Goal: Task Accomplishment & Management: Complete application form

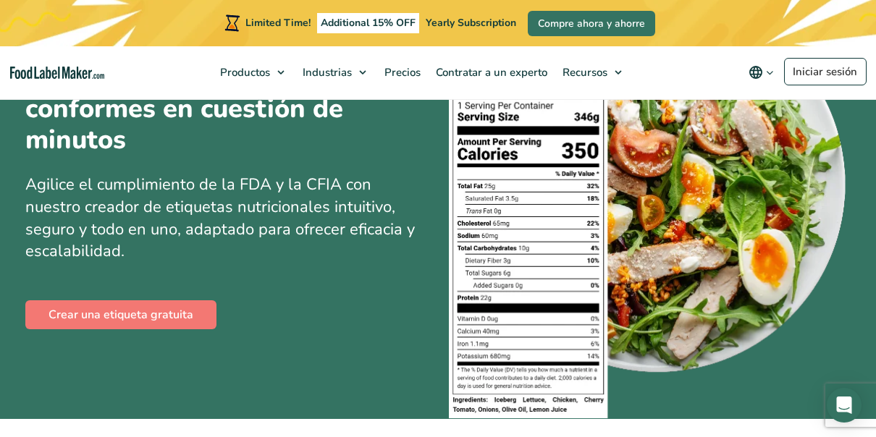
scroll to position [85, 0]
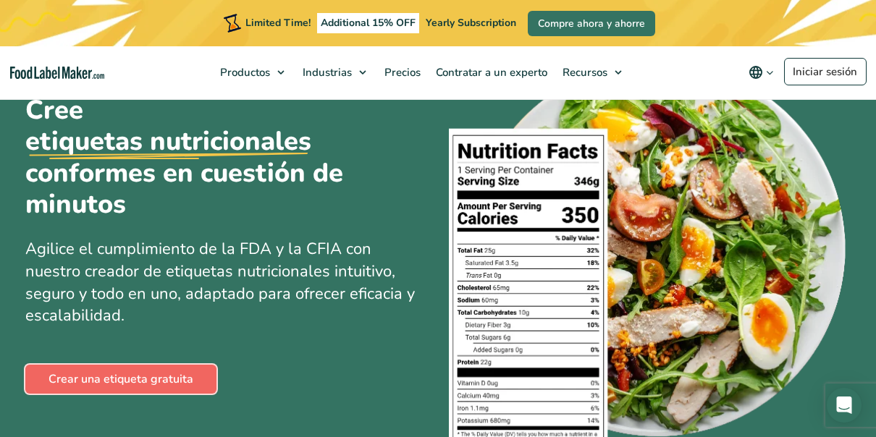
click at [157, 385] on link "Crear una etiqueta gratuita" at bounding box center [120, 379] width 191 height 29
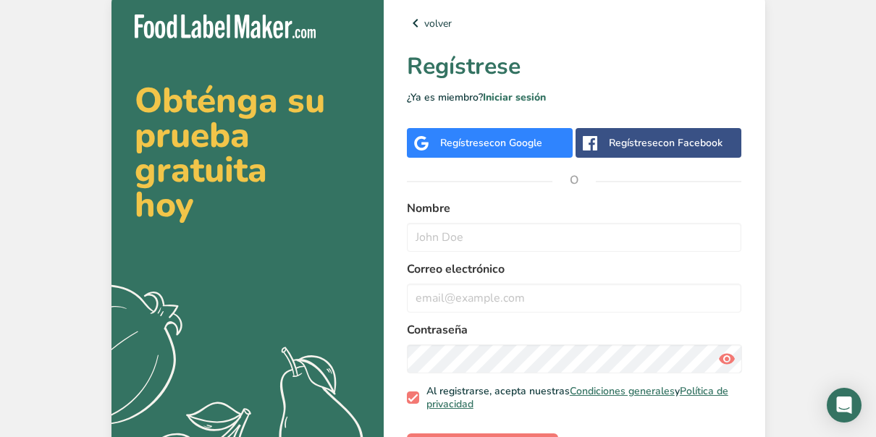
click at [623, 143] on div "Regístrese con Facebook" at bounding box center [666, 142] width 114 height 15
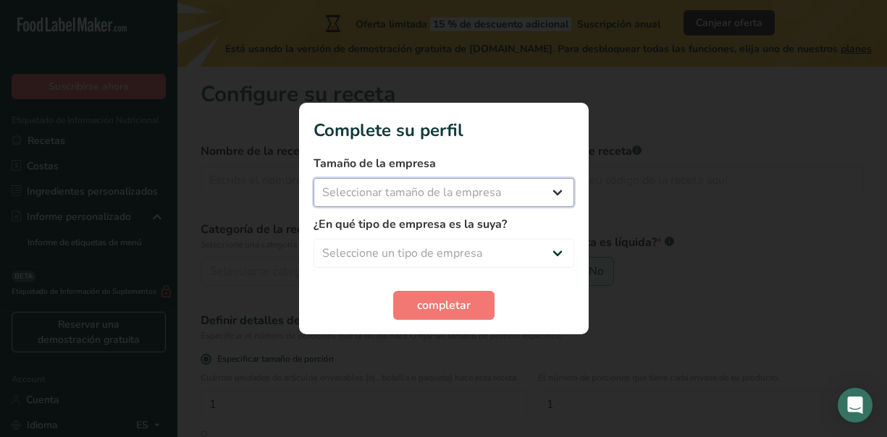
click at [374, 189] on select "Seleccionar tamaño de la empresa Menos de 10 empleados De 10 a 50 empleados De …" at bounding box center [444, 192] width 261 height 29
click at [314, 178] on select "Seleccionar tamaño de la empresa Menos de 10 empleados De 10 a 50 empleados De …" at bounding box center [444, 192] width 261 height 29
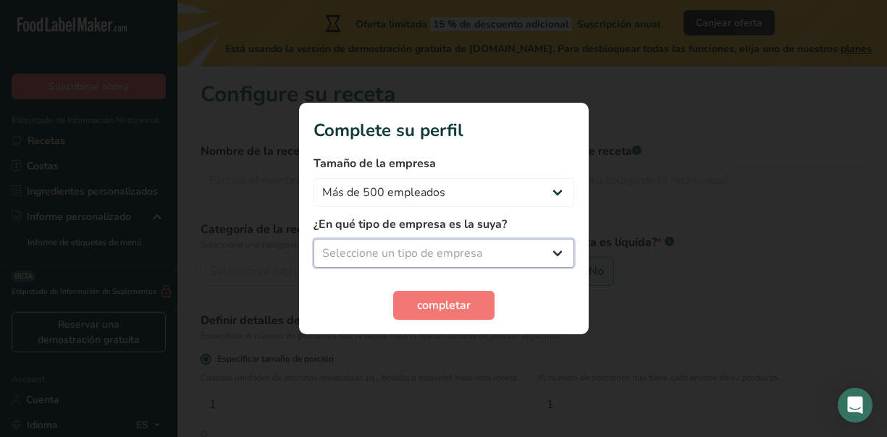
click at [430, 256] on select "Seleccione un tipo de empresa Fabricante de alimentos envasados Restaurante y c…" at bounding box center [444, 253] width 261 height 29
click at [431, 236] on div "¿En qué tipo de empresa es la suya? Seleccione un tipo de empresa Fabricante de…" at bounding box center [444, 242] width 261 height 52
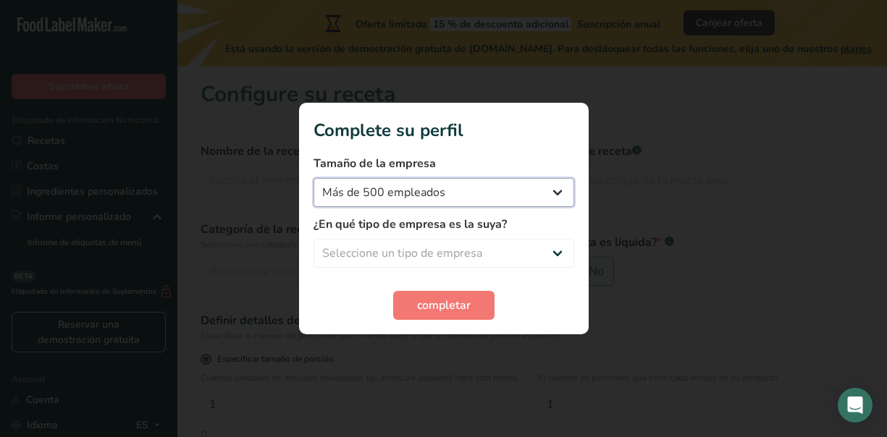
click at [424, 188] on select "Menos de 10 empleados De 10 a 50 empleados De 51 a 500 empleados Más de 500 emp…" at bounding box center [444, 192] width 261 height 29
select select "2"
click at [314, 178] on select "Menos de 10 empleados De 10 a 50 empleados De 51 a 500 empleados Más de 500 emp…" at bounding box center [444, 192] width 261 height 29
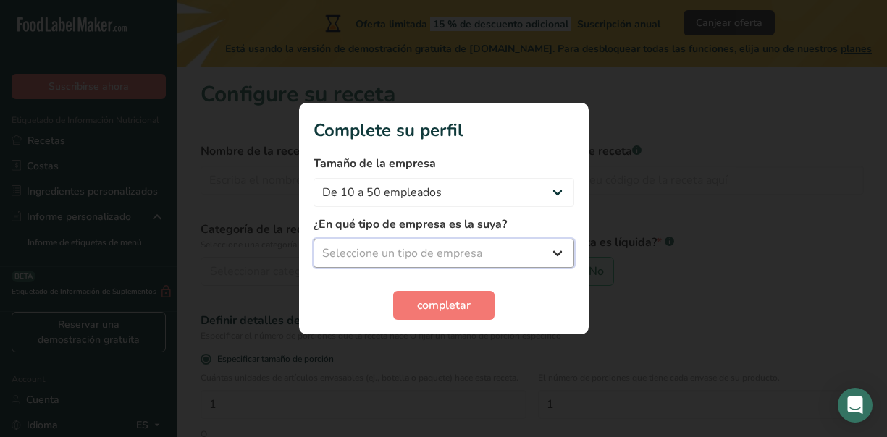
click at [422, 262] on select "Seleccione un tipo de empresa Fabricante de alimentos envasados Restaurante y c…" at bounding box center [444, 253] width 261 height 29
select select "8"
click at [314, 239] on select "Seleccione un tipo de empresa Fabricante de alimentos envasados Restaurante y c…" at bounding box center [444, 253] width 261 height 29
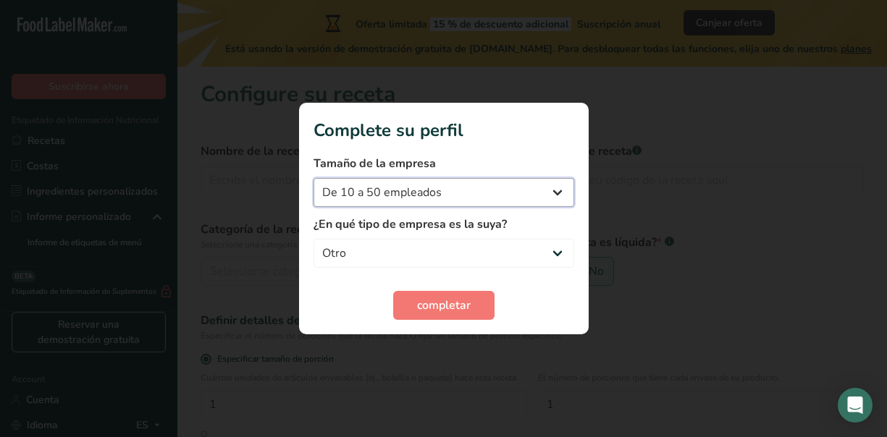
click at [370, 201] on select "Menos de 10 empleados De 10 a 50 empleados De 51 a 500 empleados Más de 500 emp…" at bounding box center [444, 192] width 261 height 29
click at [314, 178] on select "Menos de 10 empleados De 10 a 50 empleados De 51 a 500 empleados Más de 500 emp…" at bounding box center [444, 192] width 261 height 29
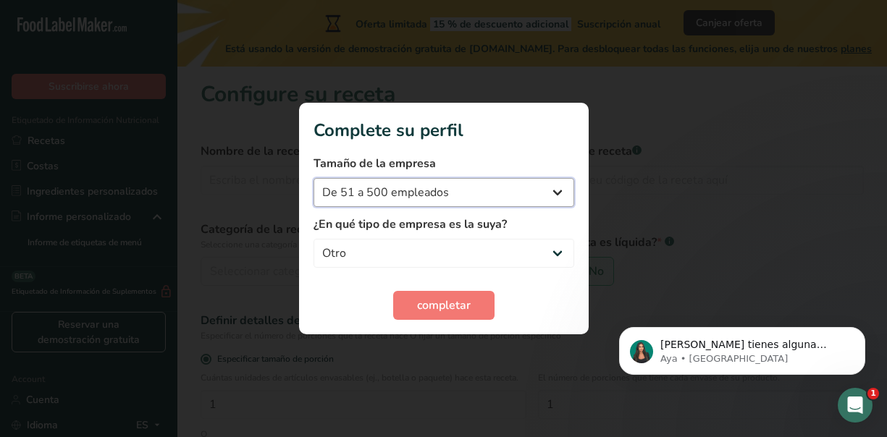
click at [407, 193] on select "Menos de 10 empleados De 10 a 50 empleados De 51 a 500 empleados Más de 500 emp…" at bounding box center [444, 192] width 261 height 29
select select "2"
click at [314, 178] on select "Menos de 10 empleados De 10 a 50 empleados De 51 a 500 empleados Más de 500 emp…" at bounding box center [444, 192] width 261 height 29
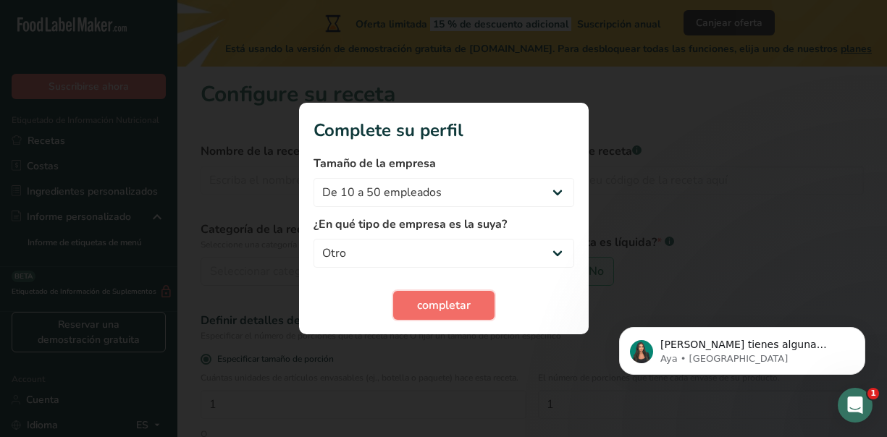
click at [425, 298] on span "completar" at bounding box center [444, 305] width 54 height 17
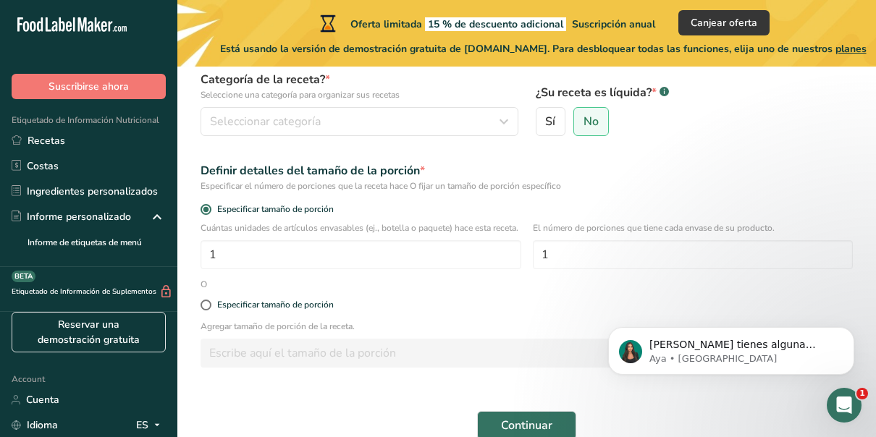
scroll to position [151, 0]
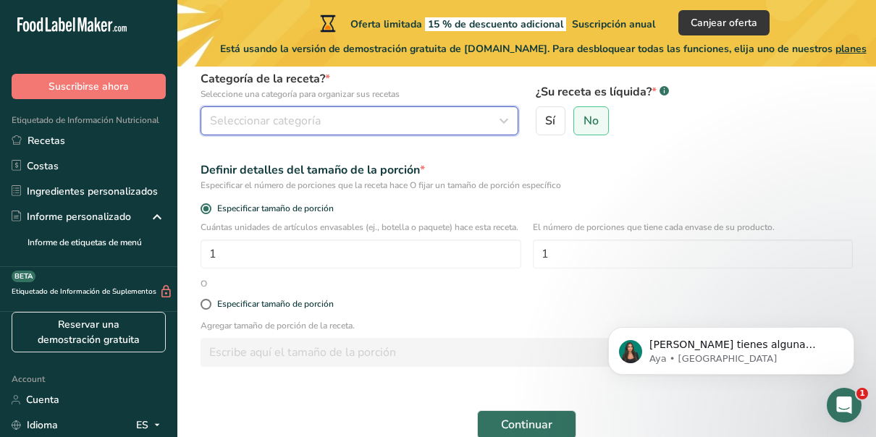
click at [314, 132] on button "Seleccionar categoría" at bounding box center [360, 120] width 318 height 29
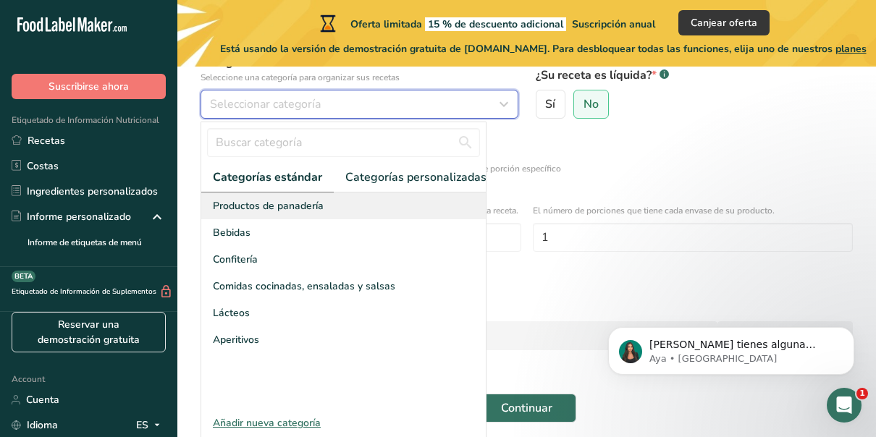
scroll to position [166, 0]
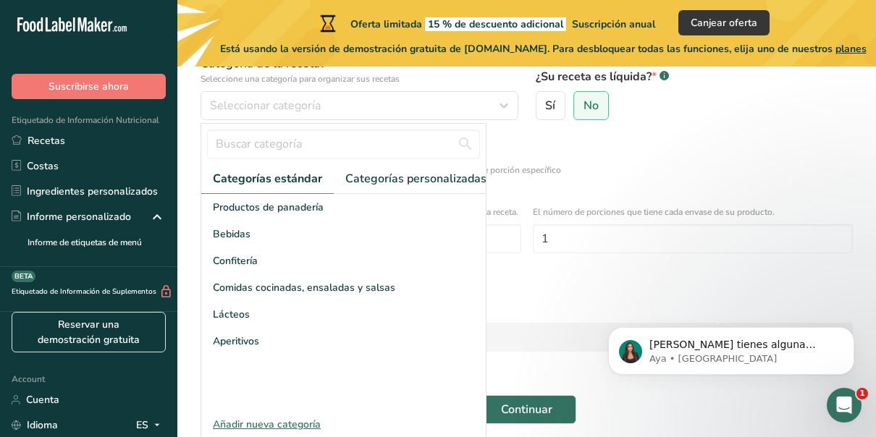
click at [568, 277] on form "Nombre de la receta * Código de receta .a-a{fill:#347362;}.b-a{fill:#fff;} Cate…" at bounding box center [527, 200] width 670 height 465
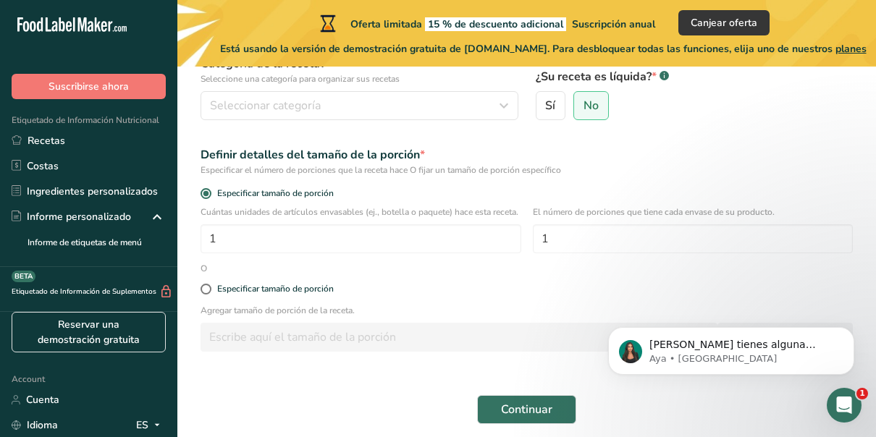
scroll to position [235, 0]
